Goal: Information Seeking & Learning: Understand process/instructions

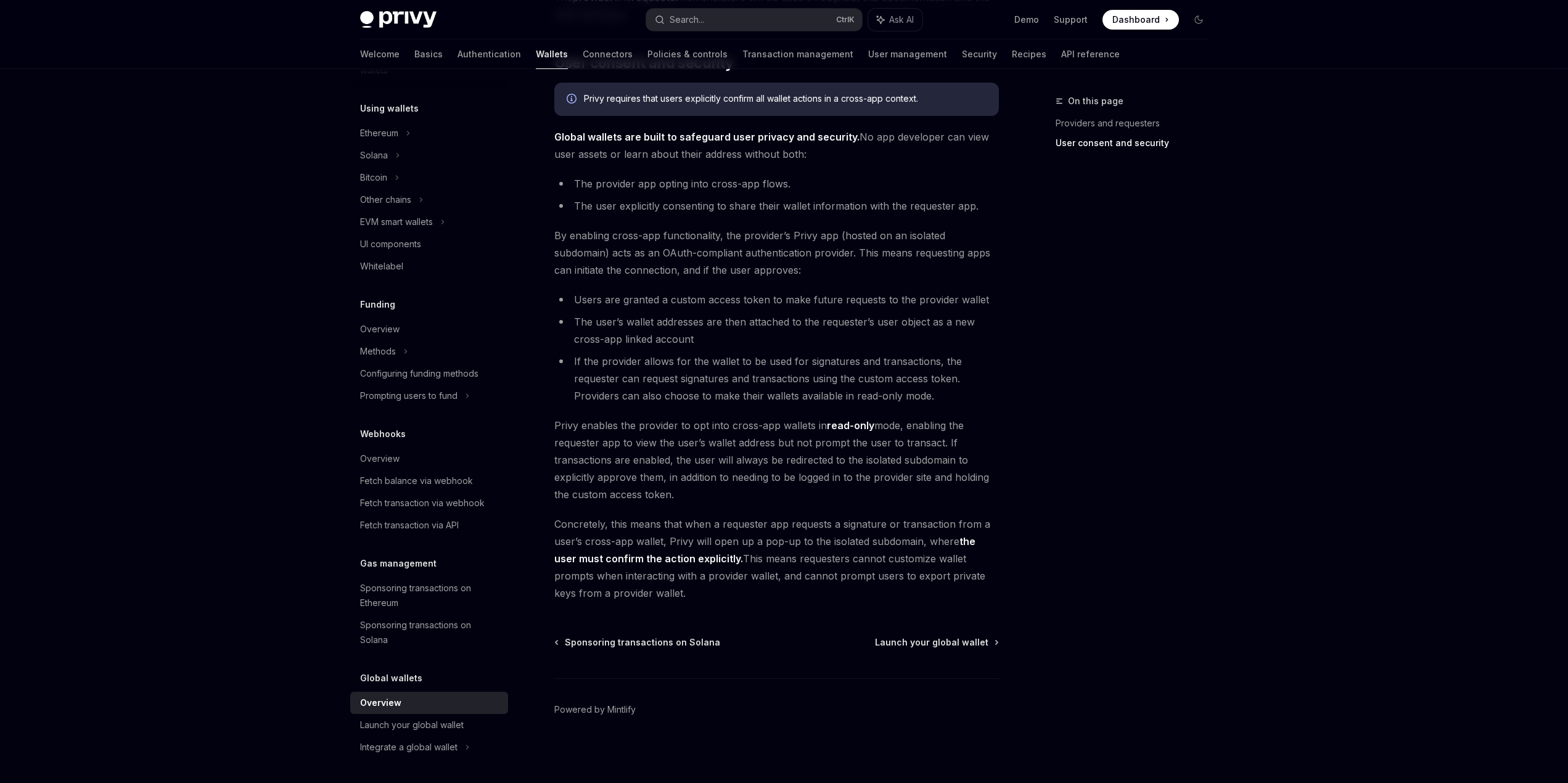
scroll to position [780, 0]
click at [424, 731] on div "Launch your global wallet" at bounding box center [411, 725] width 103 height 15
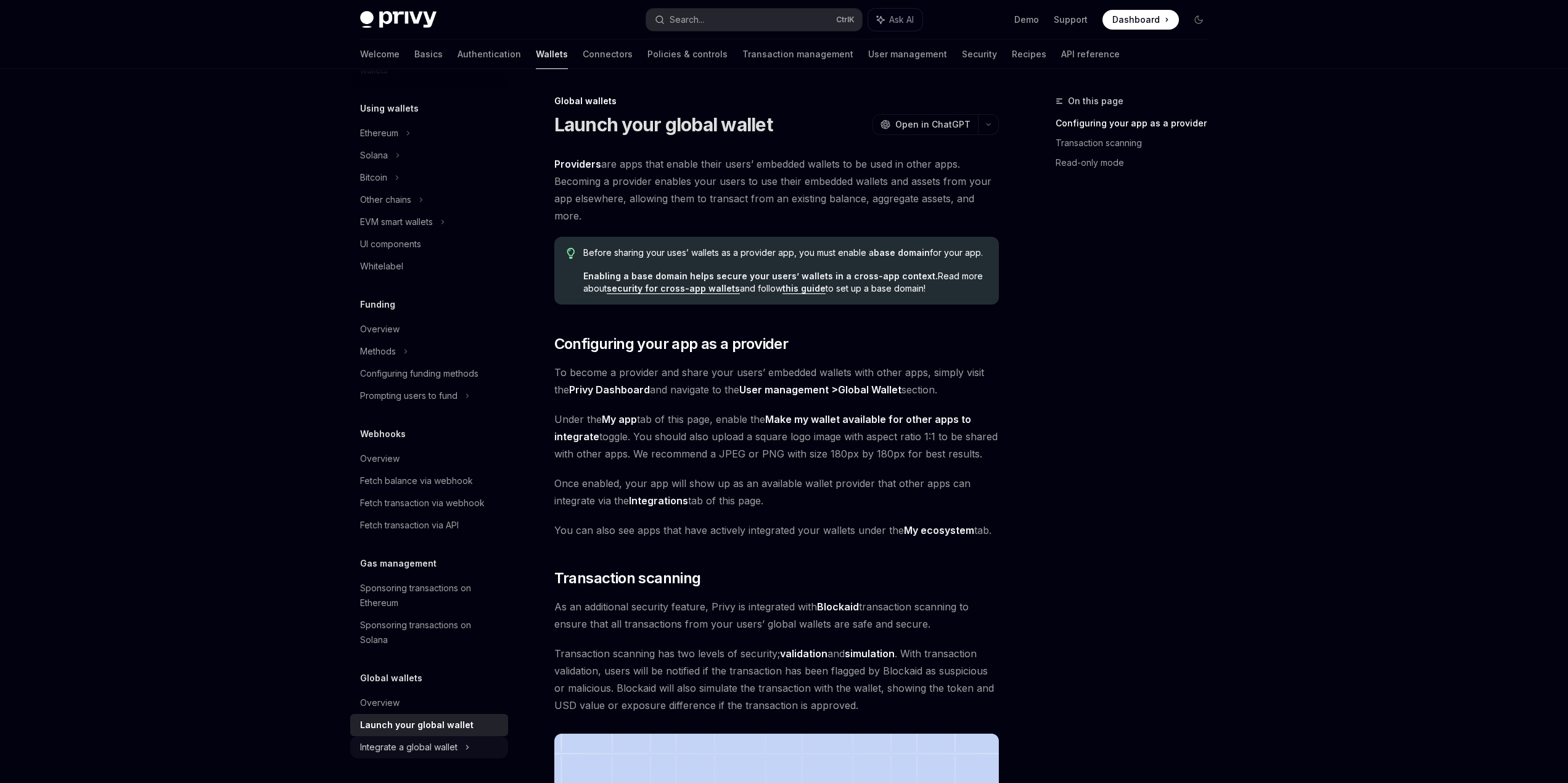
click at [387, 185] on div "Integrate a global wallet" at bounding box center [373, 177] width 27 height 15
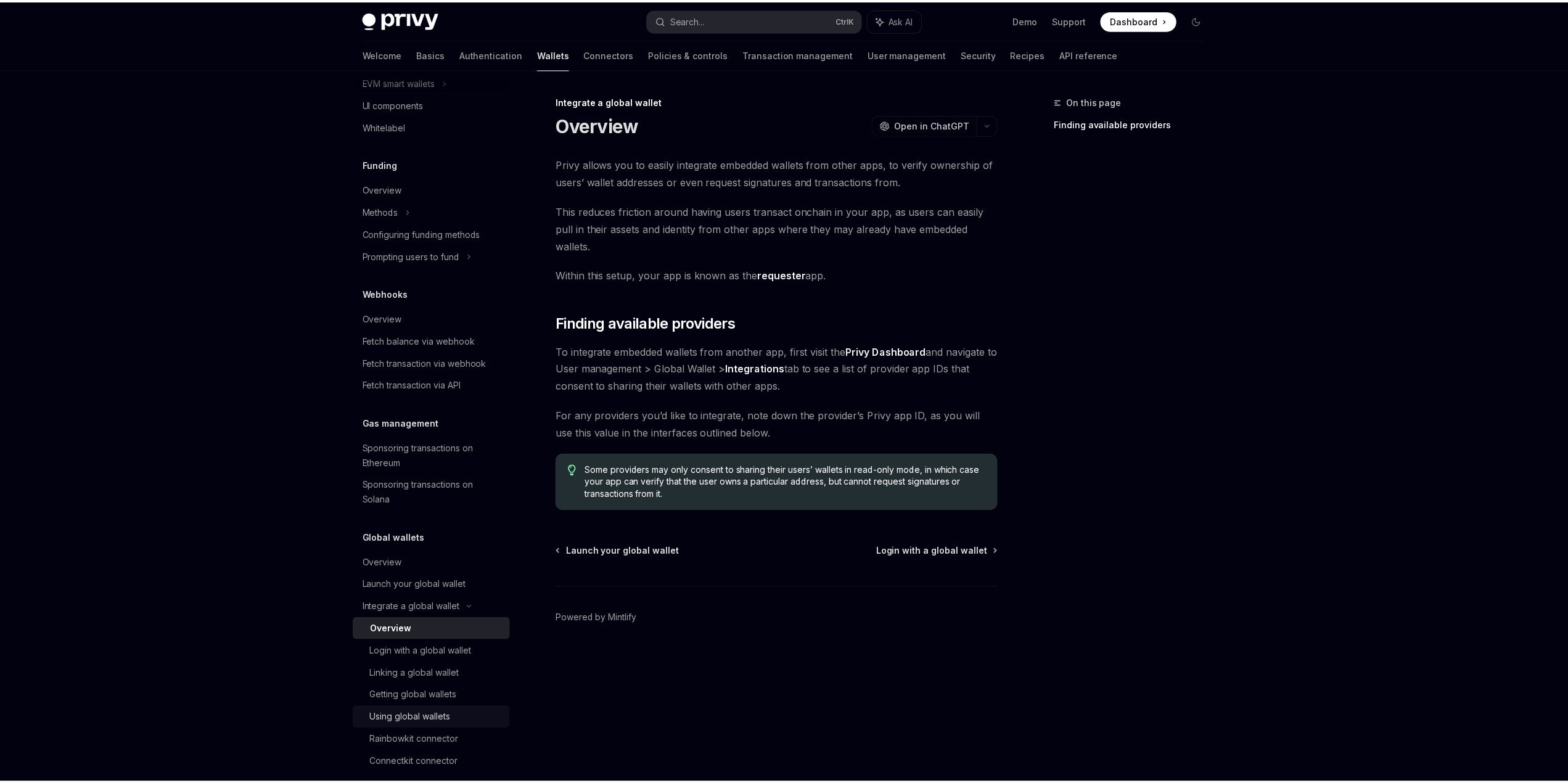
scroll to position [439, 0]
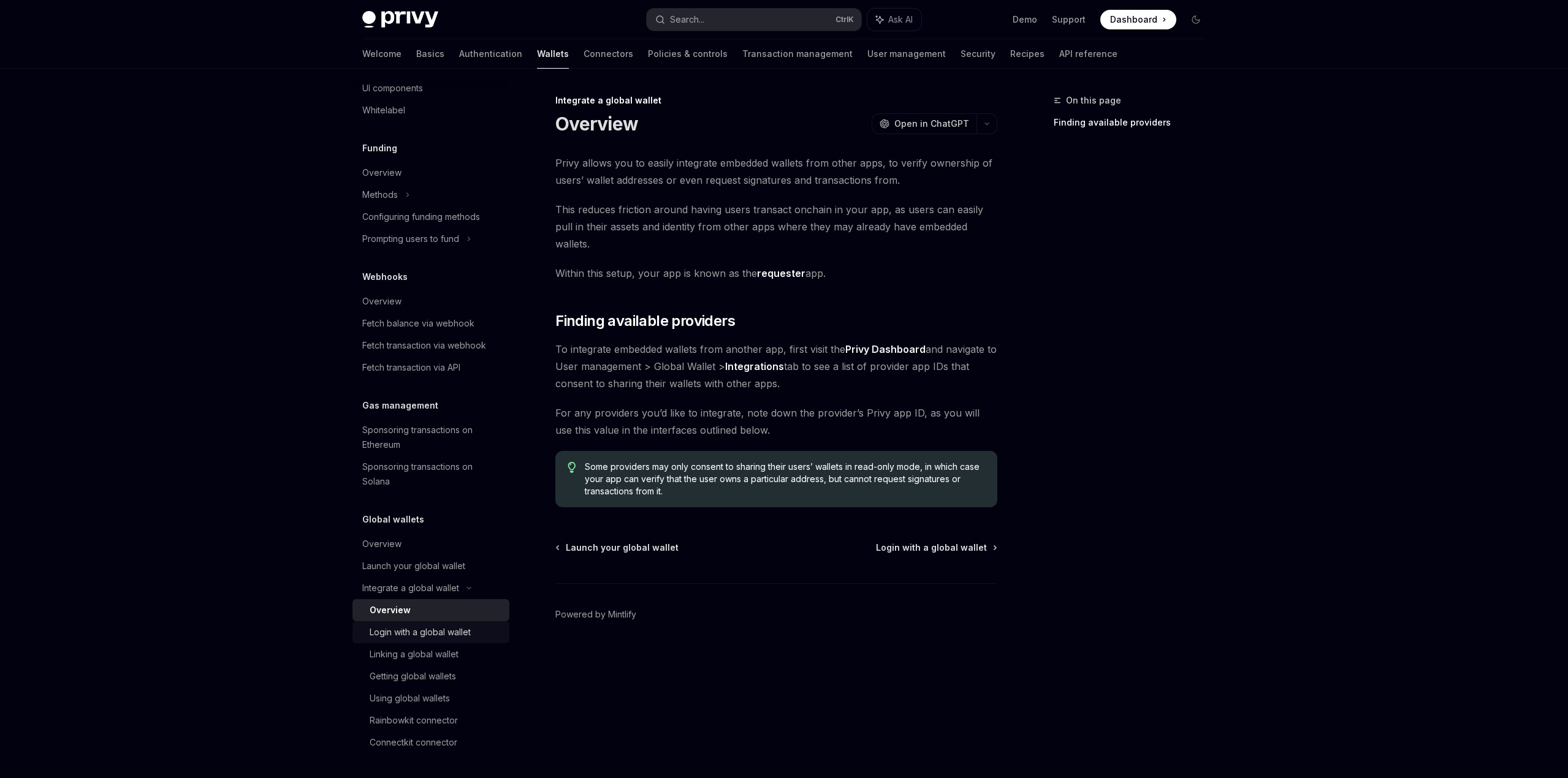
click at [450, 636] on div "Login with a global wallet" at bounding box center [420, 632] width 101 height 14
type textarea "*"
